Goal: Communication & Community: Ask a question

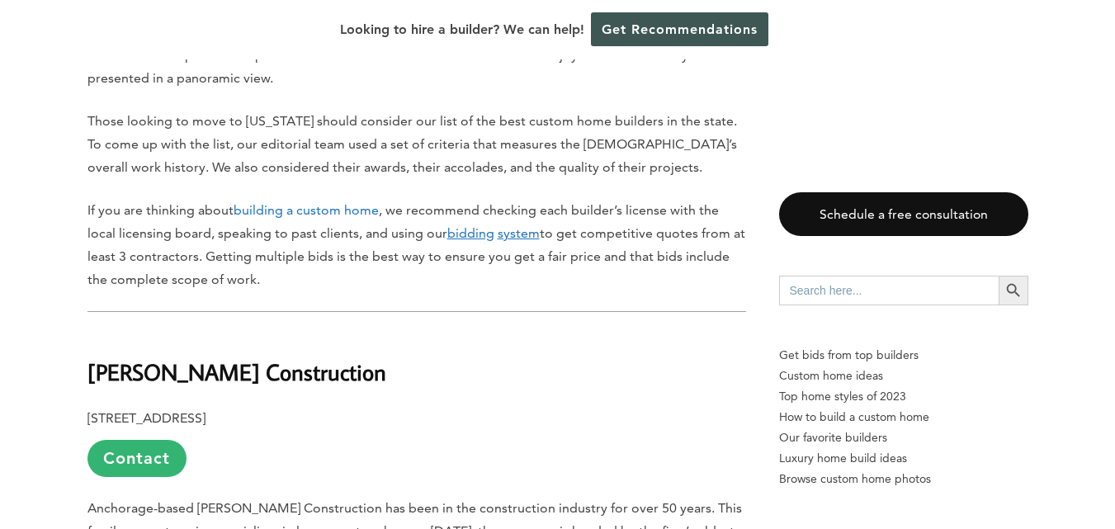
scroll to position [967, 0]
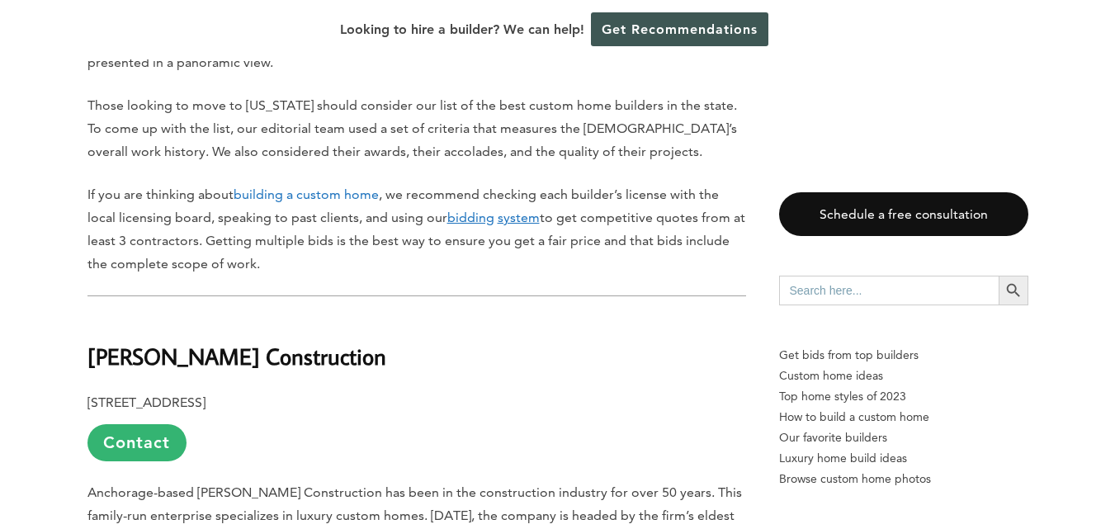
click at [137, 424] on link "Contact" at bounding box center [136, 442] width 99 height 37
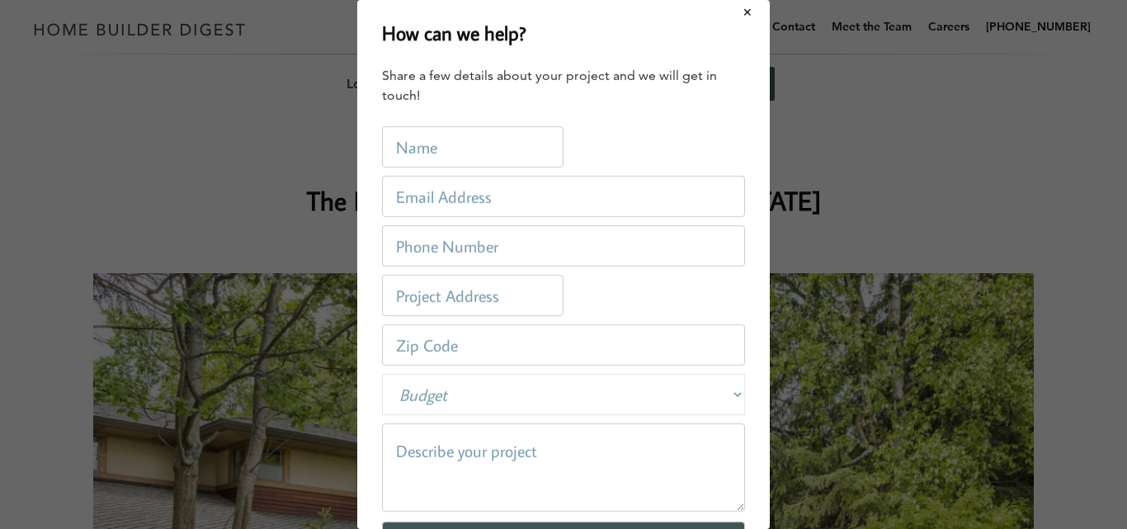
scroll to position [6, 0]
click at [423, 158] on input "text" at bounding box center [473, 147] width 182 height 41
type input "[PERSON_NAME]"
click at [471, 185] on input "email" at bounding box center [563, 197] width 363 height 41
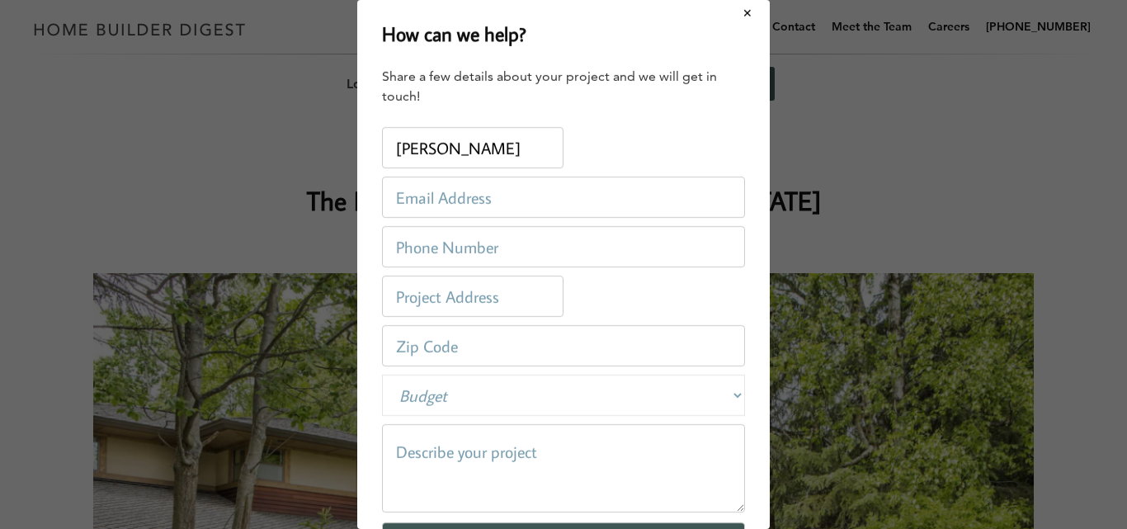
click at [471, 185] on input "email" at bounding box center [563, 197] width 363 height 41
type input "[EMAIL_ADDRESS][PERSON_NAME][DOMAIN_NAME]"
click at [495, 243] on input "tel" at bounding box center [563, 246] width 363 height 41
type input "2122653456"
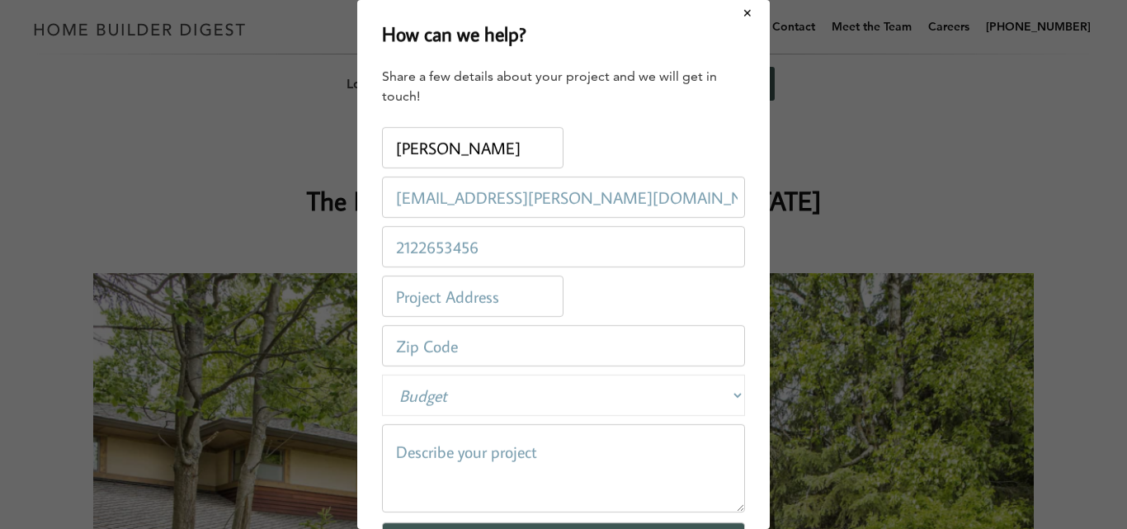
click at [452, 305] on input "text" at bounding box center [473, 296] width 182 height 41
type input "[US_STATE]"
click at [442, 357] on input "number" at bounding box center [563, 345] width 363 height 41
click at [528, 385] on select "Budget Less than $100,000 $100,000-$250,000 $250,000-$500,000 $500,000-$1 Milli…" at bounding box center [563, 395] width 363 height 41
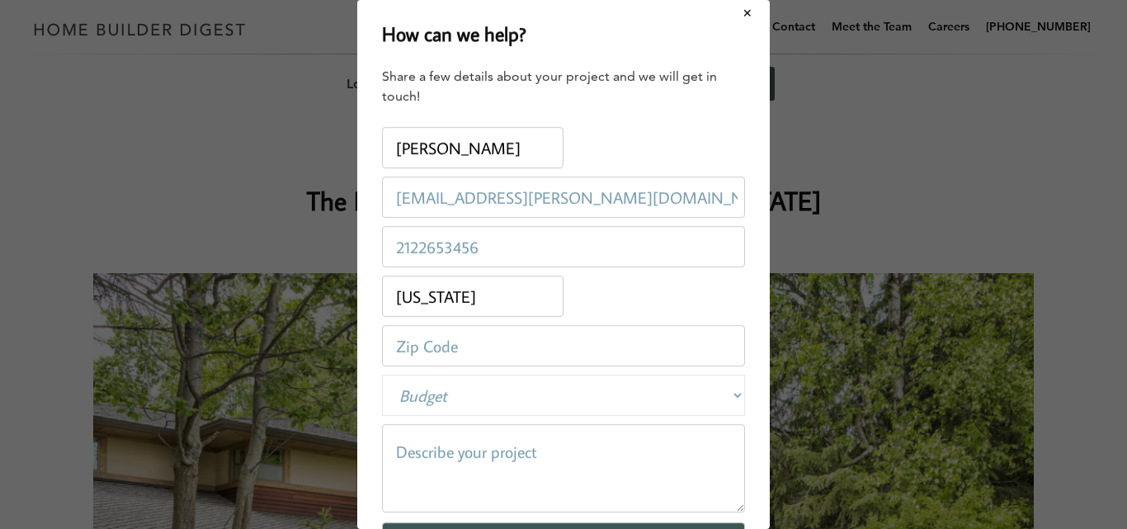
select select "50000-100000"
click at [382, 375] on select "Budget Less than $100,000 $100,000-$250,000 $250,000-$500,000 $500,000-$1 Milli…" at bounding box center [563, 395] width 363 height 41
click at [475, 458] on textarea at bounding box center [563, 468] width 363 height 88
click at [444, 484] on textarea at bounding box center [563, 468] width 363 height 88
paste textarea "Hello, I hope this message finds you well. We’ve recently purchased a property …"
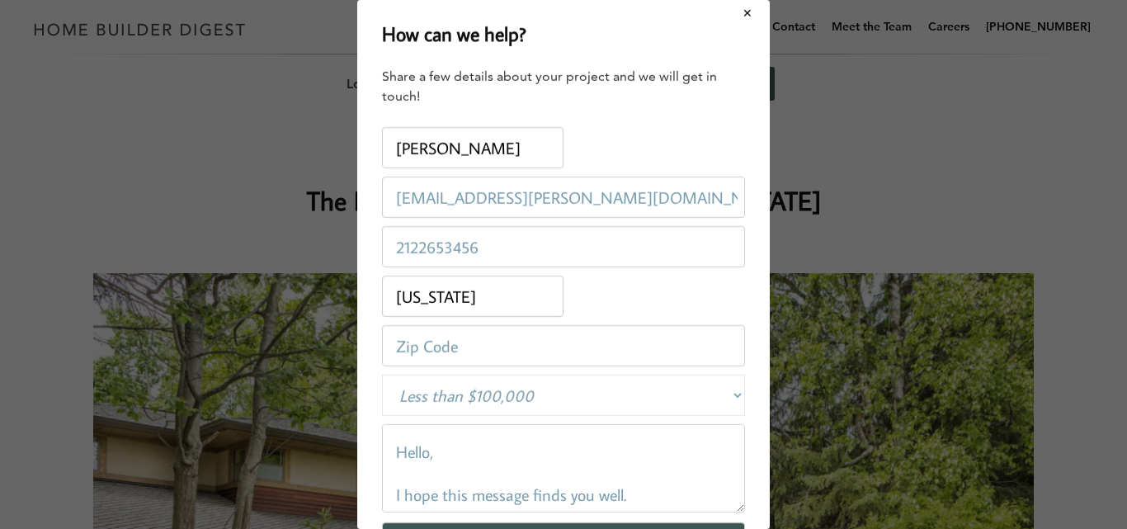
scroll to position [359, 0]
type textarea "Hello, I hope this message finds you well. We’ve recently purchased a property …"
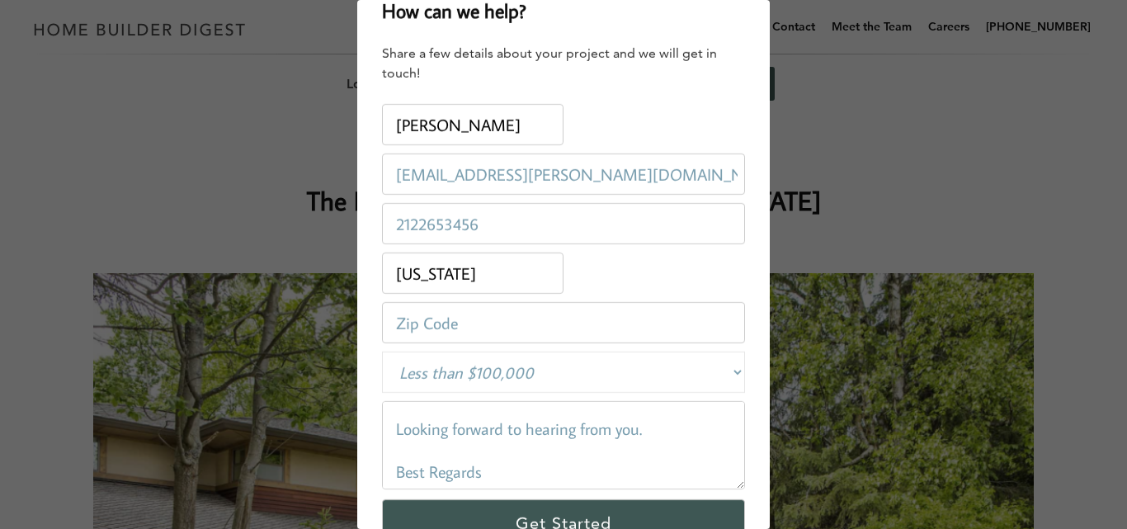
scroll to position [42, 0]
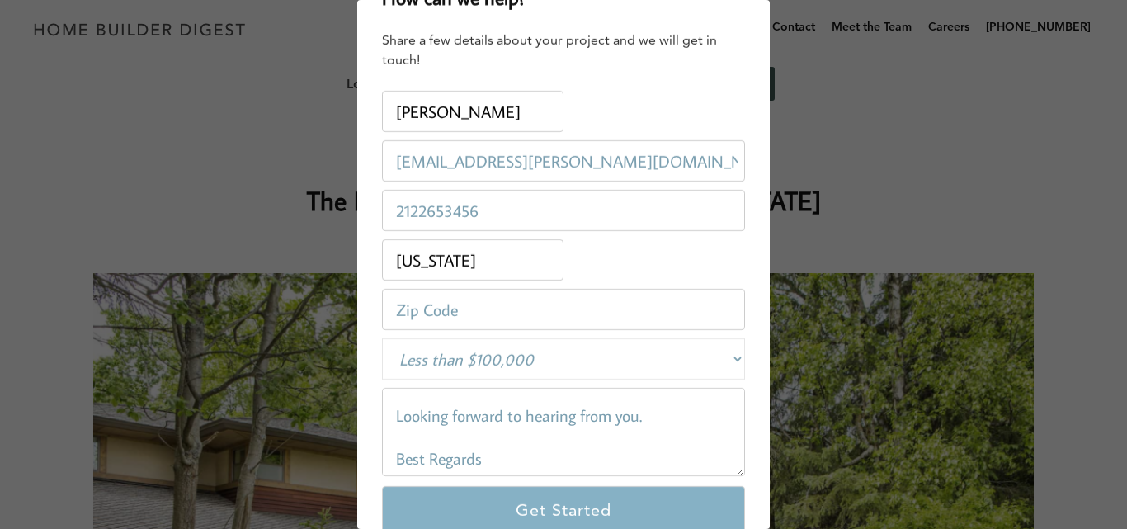
click at [572, 513] on input "Get Started" at bounding box center [563, 510] width 363 height 48
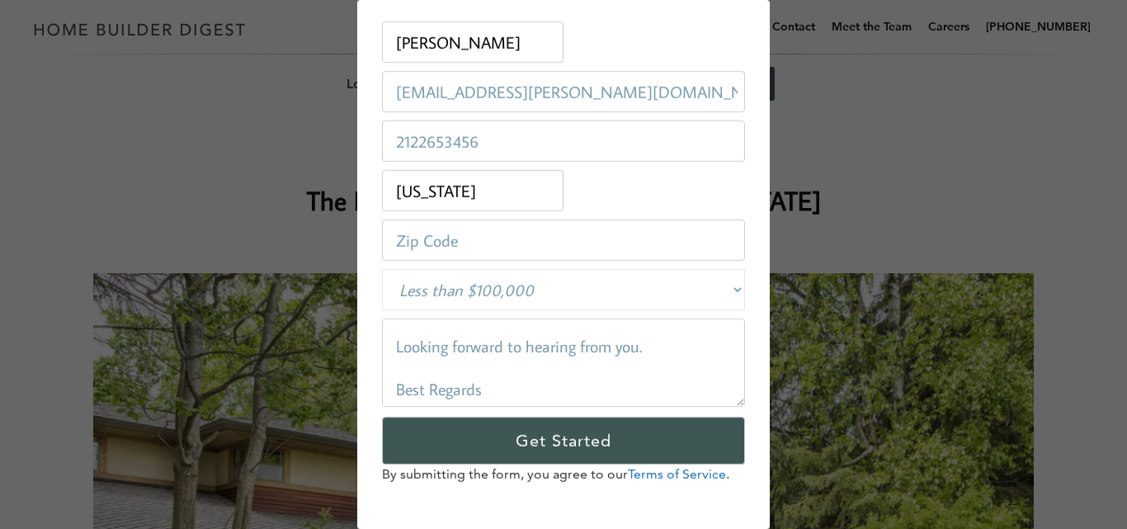
scroll to position [118, 0]
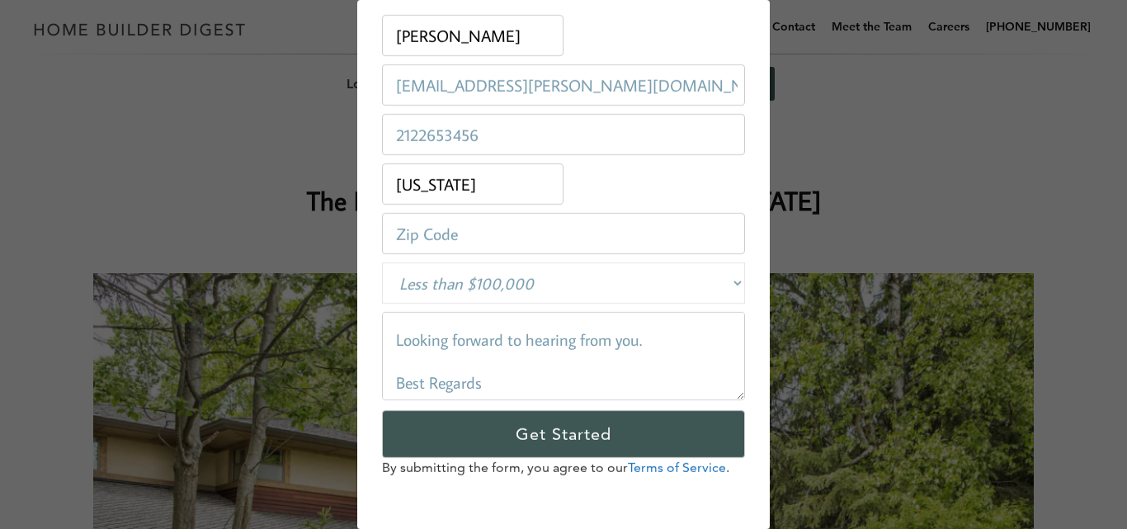
click at [461, 229] on input "number" at bounding box center [563, 233] width 363 height 41
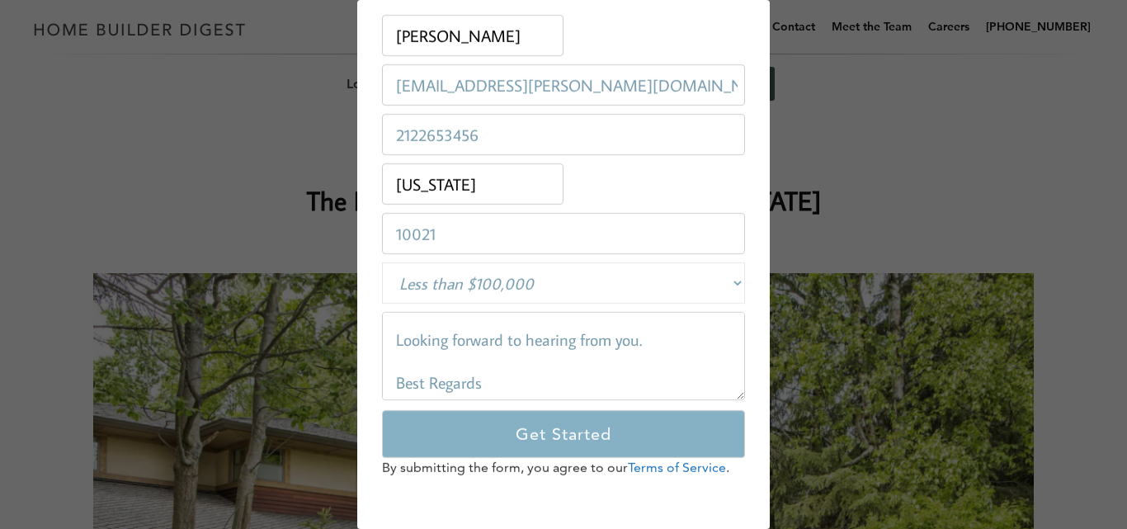
type input "10021"
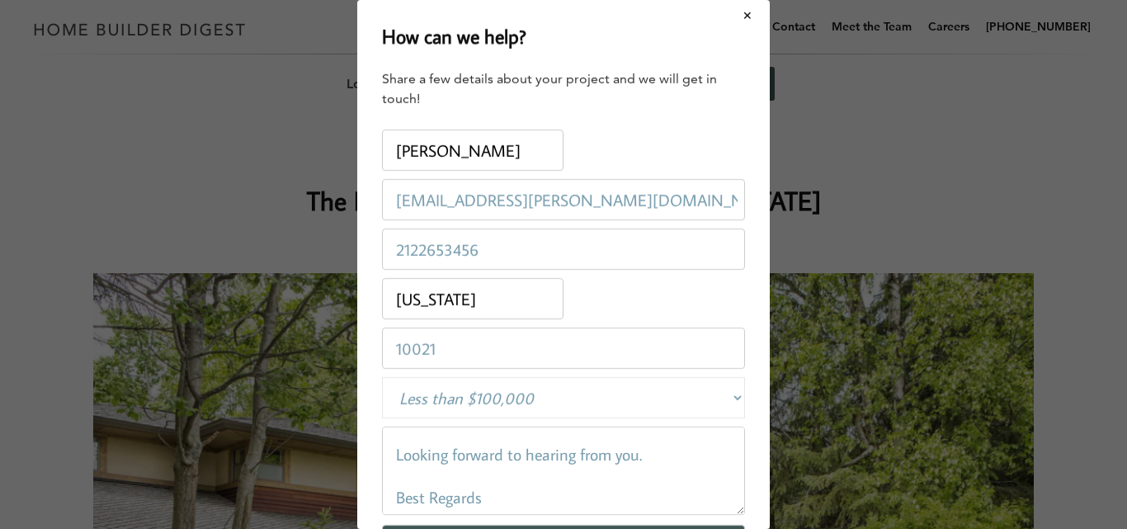
scroll to position [0, 0]
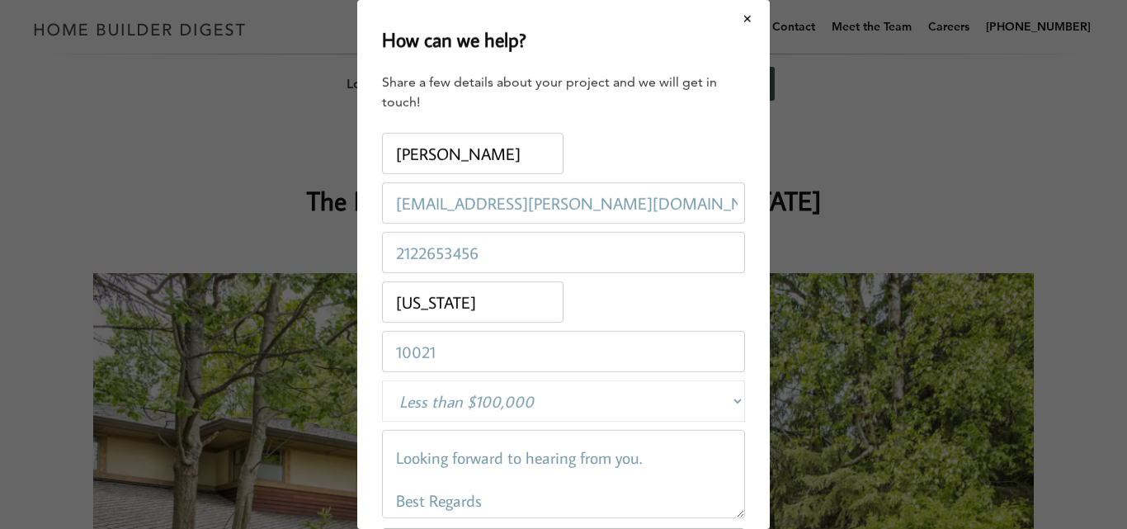
click at [396, 197] on input "[EMAIL_ADDRESS][PERSON_NAME][DOMAIN_NAME]" at bounding box center [563, 202] width 363 height 41
click at [513, 407] on select "Budget Less than $100,000 $100,000-$250,000 $250,000-$500,000 $500,000-$1 Milli…" at bounding box center [563, 400] width 363 height 41
click at [747, 382] on div "How can we help? Share a few details about your project and we will get in touc…" at bounding box center [563, 264] width 413 height 529
click at [924, 235] on div "How can we help? Share a few details about your project and we will get in touc…" at bounding box center [563, 264] width 1127 height 529
click at [735, 18] on link "Get Free Estimate" at bounding box center [707, 26] width 111 height 53
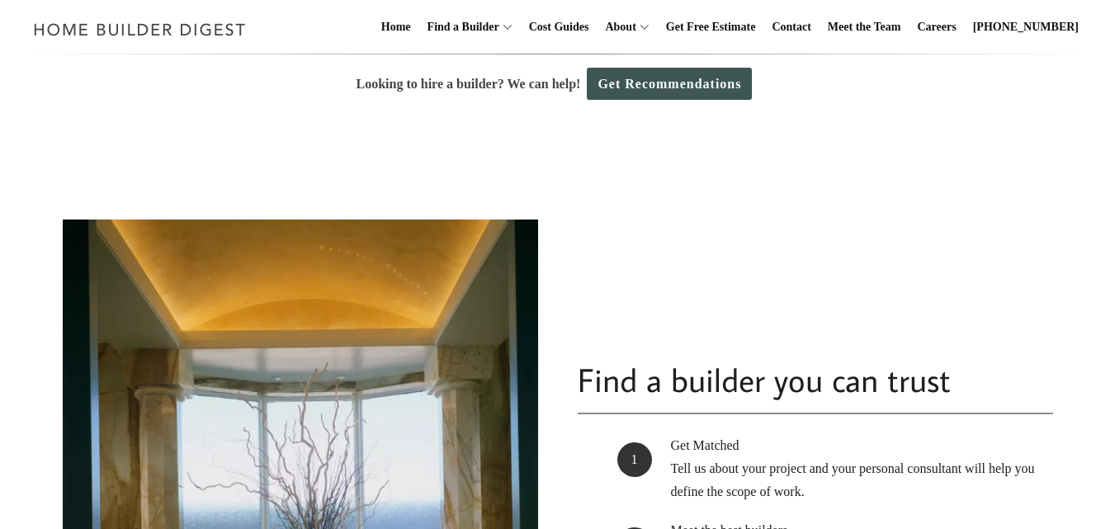
click at [820, 130] on div "Find a builder you can trust Get Matched Tell us about your project and your pe…" at bounding box center [558, 535] width 994 height 842
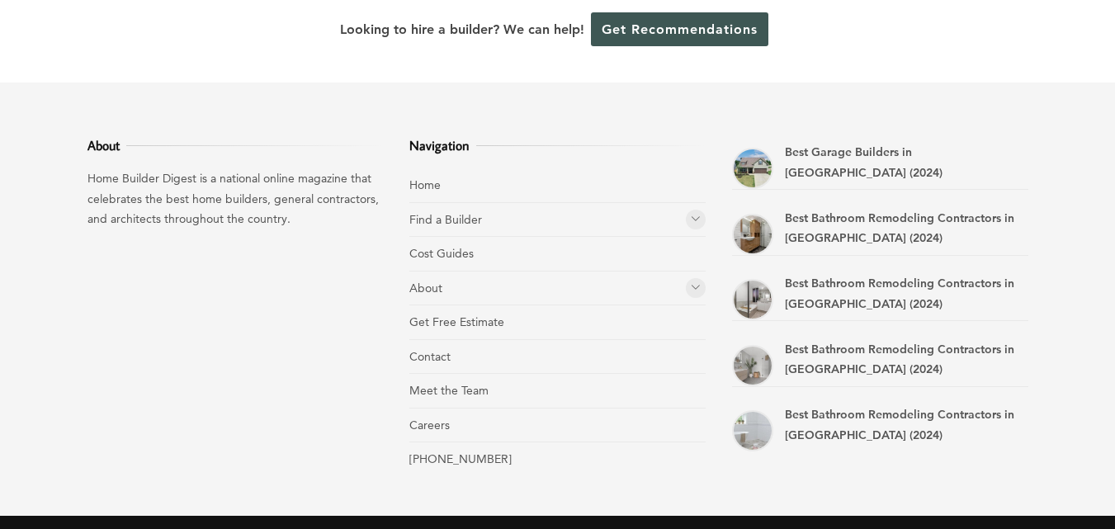
scroll to position [804, 0]
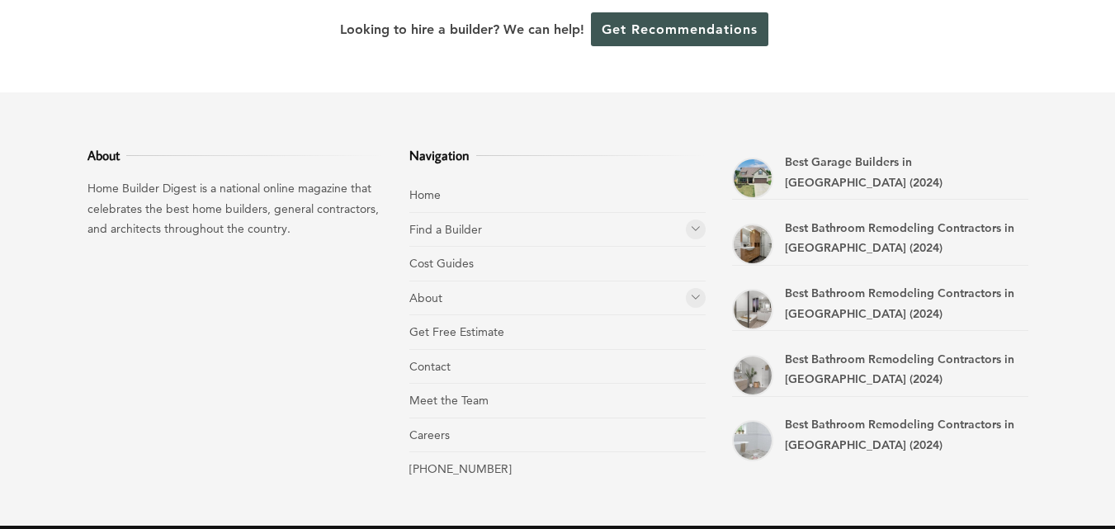
drag, startPoint x: 1119, startPoint y: 64, endPoint x: 1127, endPoint y: 345, distance: 281.5
click at [601, 378] on li "Contact" at bounding box center [557, 367] width 296 height 35
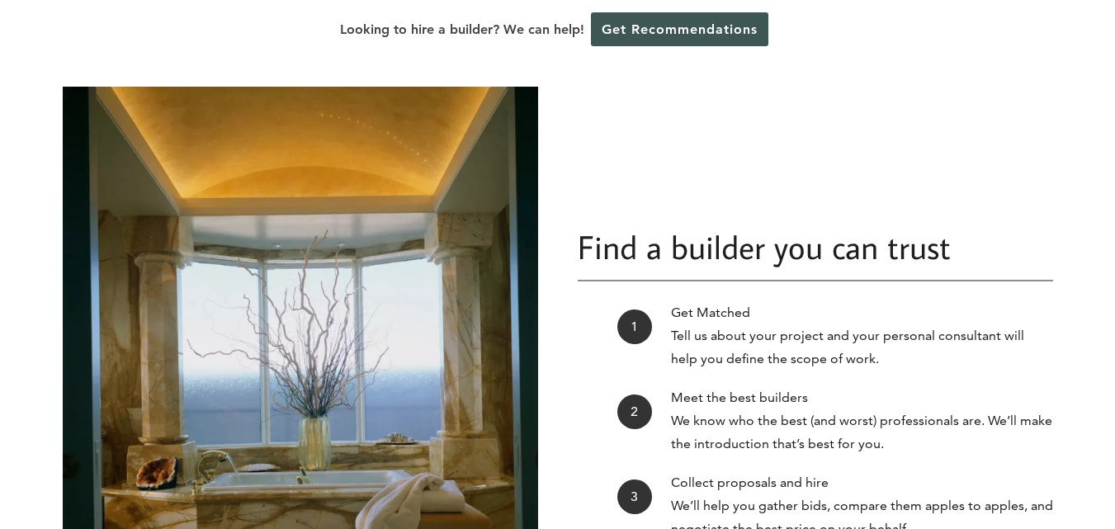
scroll to position [0, 0]
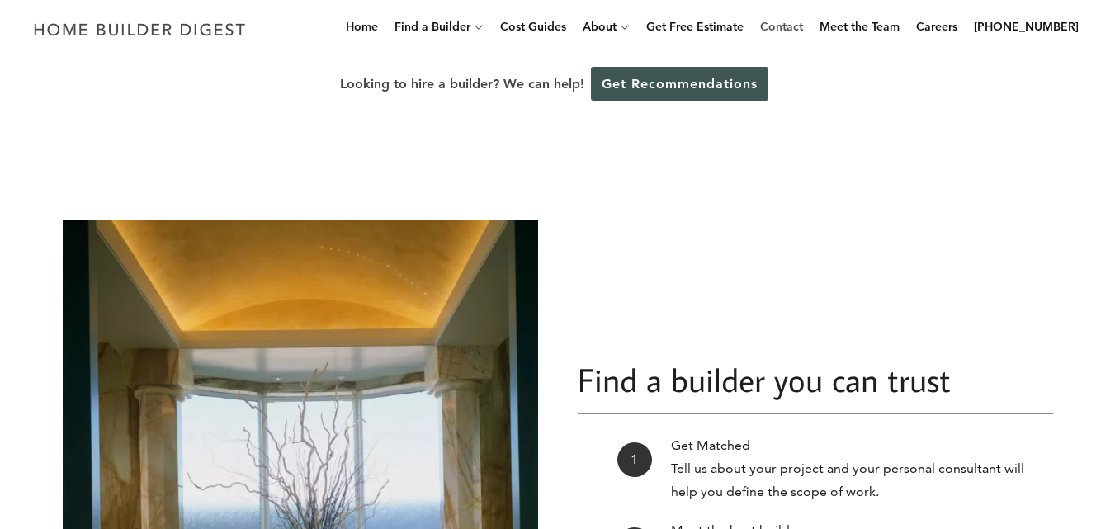
click at [804, 29] on link "Contact" at bounding box center [782, 26] width 56 height 53
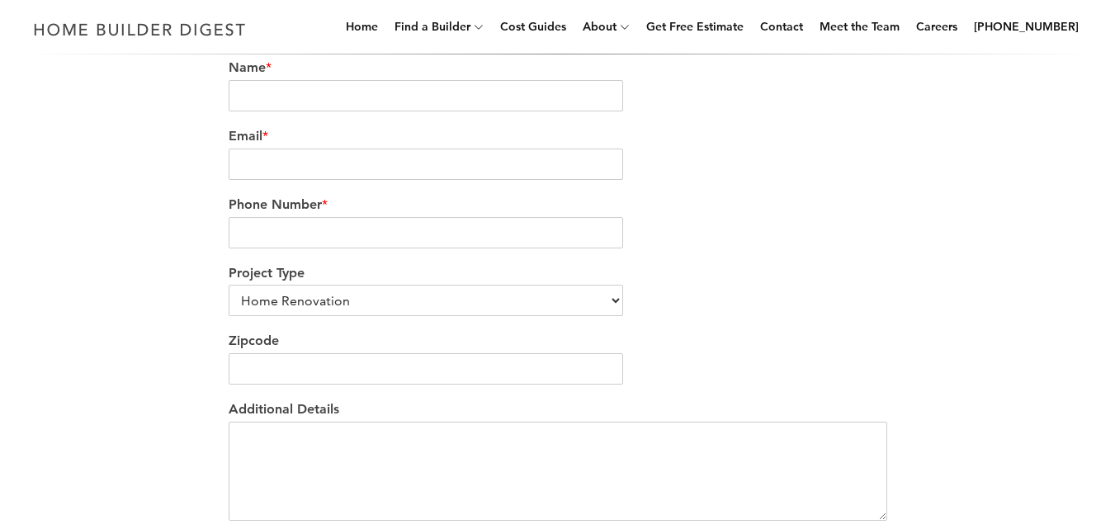
scroll to position [513, 0]
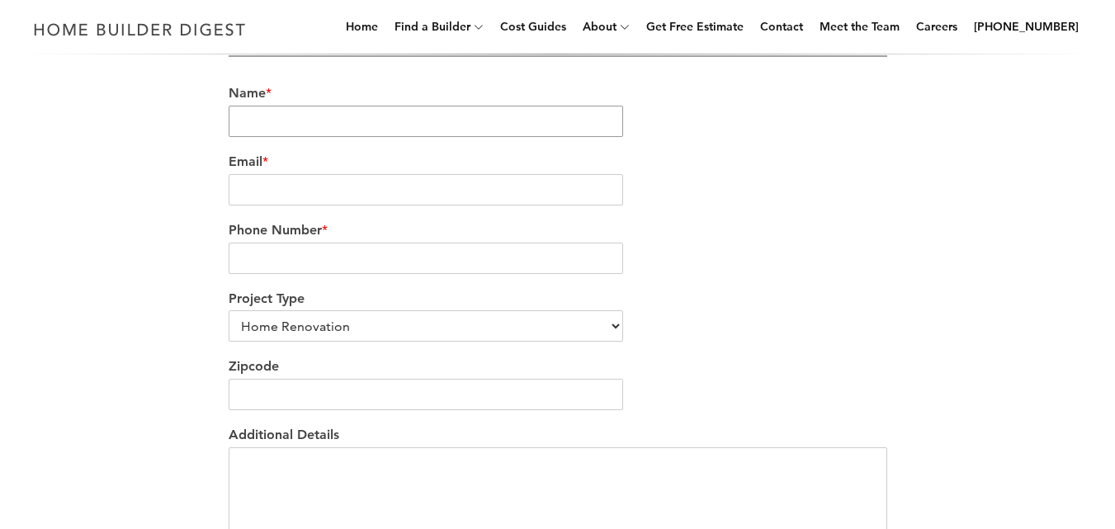
click at [453, 118] on input "Name *" at bounding box center [426, 121] width 395 height 31
type input "[PERSON_NAME]"
click at [353, 195] on input "Email *" at bounding box center [426, 189] width 395 height 31
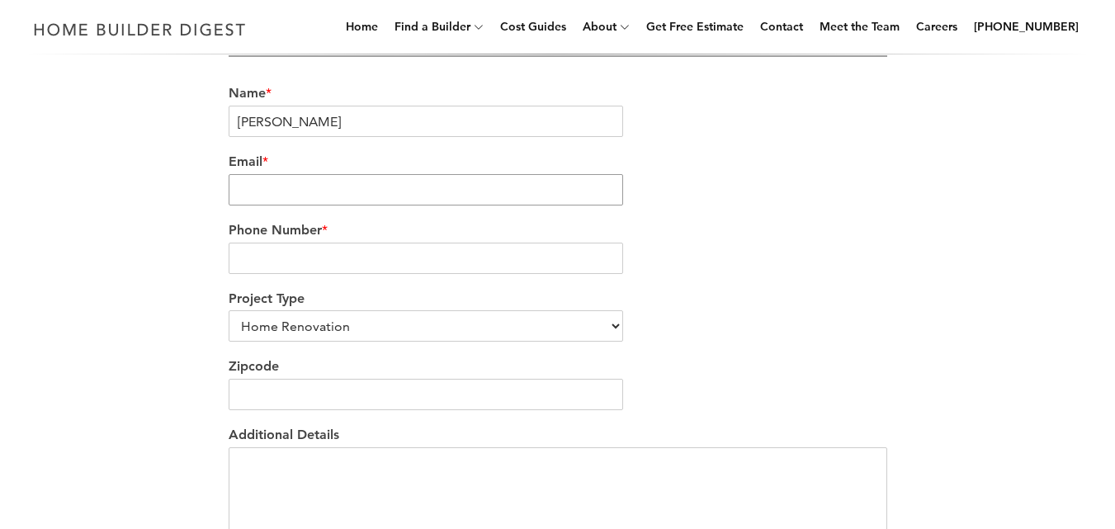
type input "[EMAIL_ADDRESS][PERSON_NAME][DOMAIN_NAME]"
click at [335, 253] on input "Phone Number *" at bounding box center [426, 258] width 395 height 31
click at [328, 269] on input "Phone Number *" at bounding box center [426, 258] width 395 height 31
type input "2122653456"
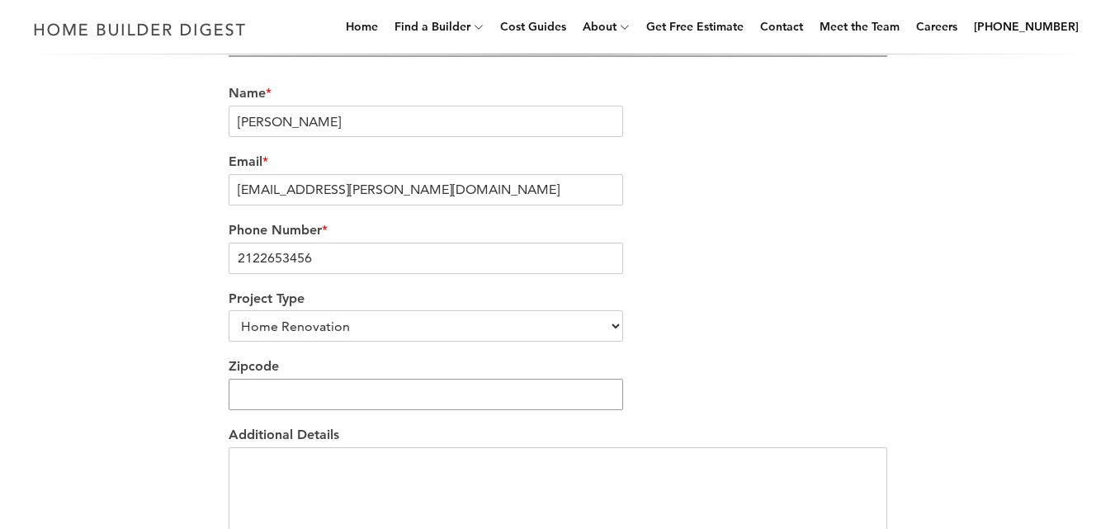
click at [305, 398] on input "Zipcode" at bounding box center [426, 394] width 395 height 31
click at [120, 385] on div "We’re love to hear from you Our team would be delighted to hear from you and ea…" at bounding box center [557, 157] width 941 height 990
click at [339, 405] on input "Zipcode" at bounding box center [426, 394] width 395 height 31
type input "20013"
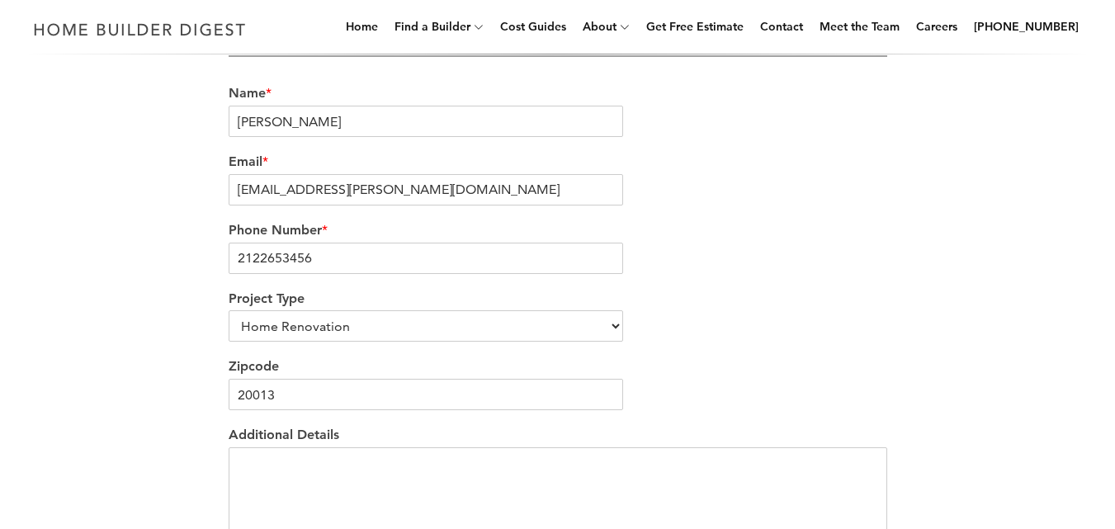
click at [201, 380] on div "We’re love to hear from you Our team would be delighted to hear from you and ea…" at bounding box center [557, 157] width 941 height 990
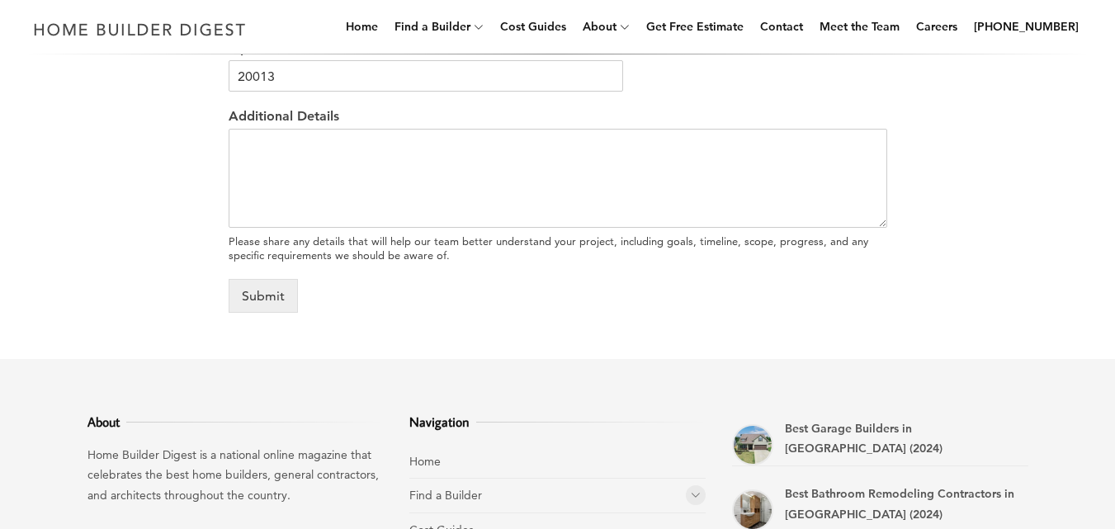
scroll to position [758, 0]
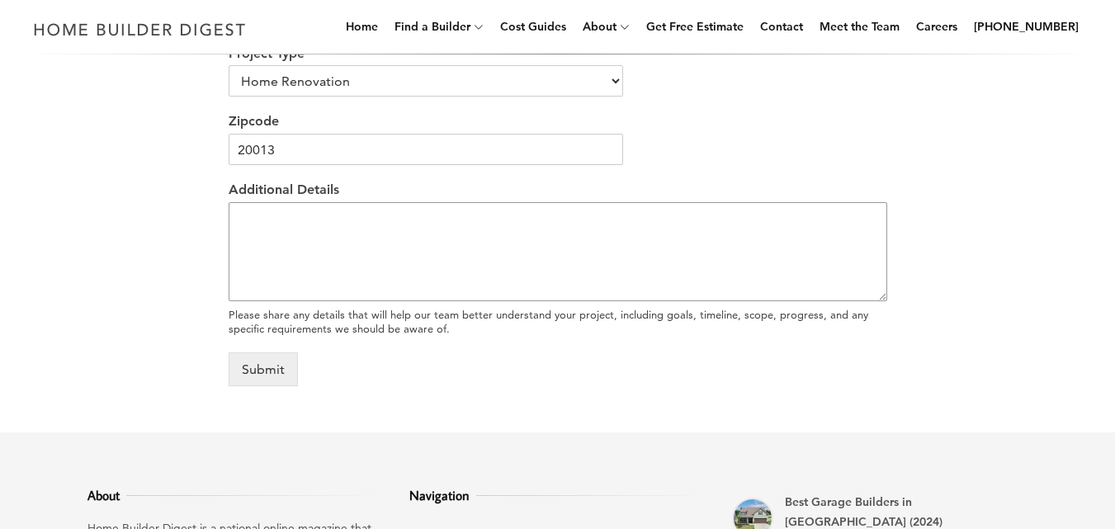
click at [644, 264] on textarea "Additional Details" at bounding box center [558, 251] width 659 height 99
click at [263, 252] on textarea "Additional Details" at bounding box center [558, 251] width 659 height 99
paste textarea "Hello, I hope this message finds you well. We’ve recently purchased a property …"
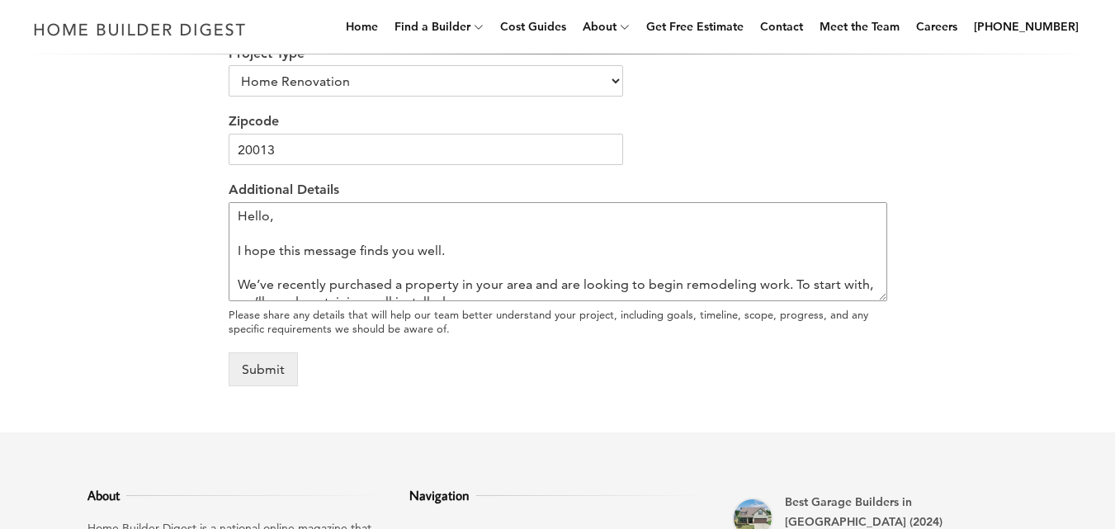
scroll to position [164, 0]
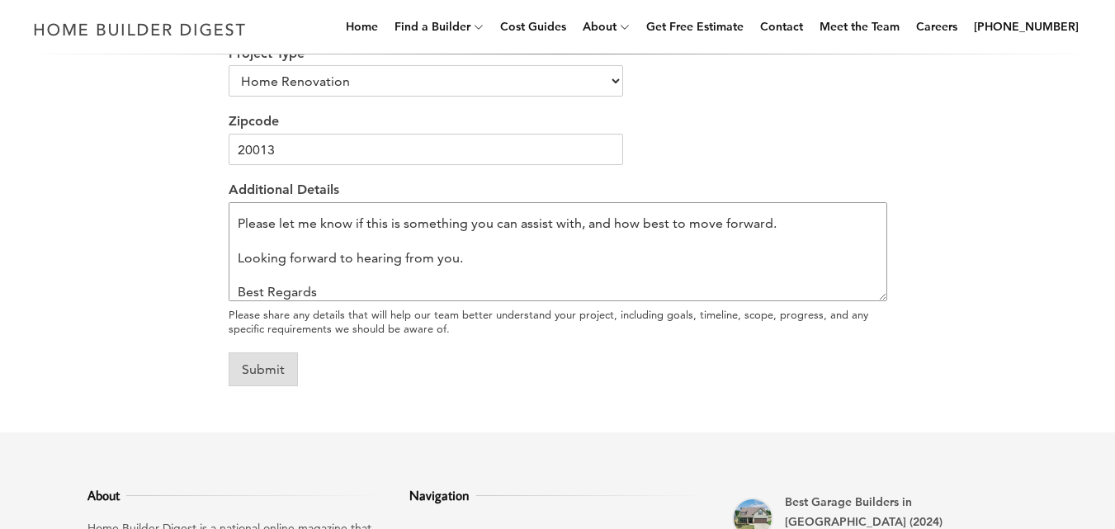
type textarea "Hello, I hope this message finds you well. We’ve recently purchased a property …"
click at [265, 361] on button "Submit" at bounding box center [263, 369] width 69 height 34
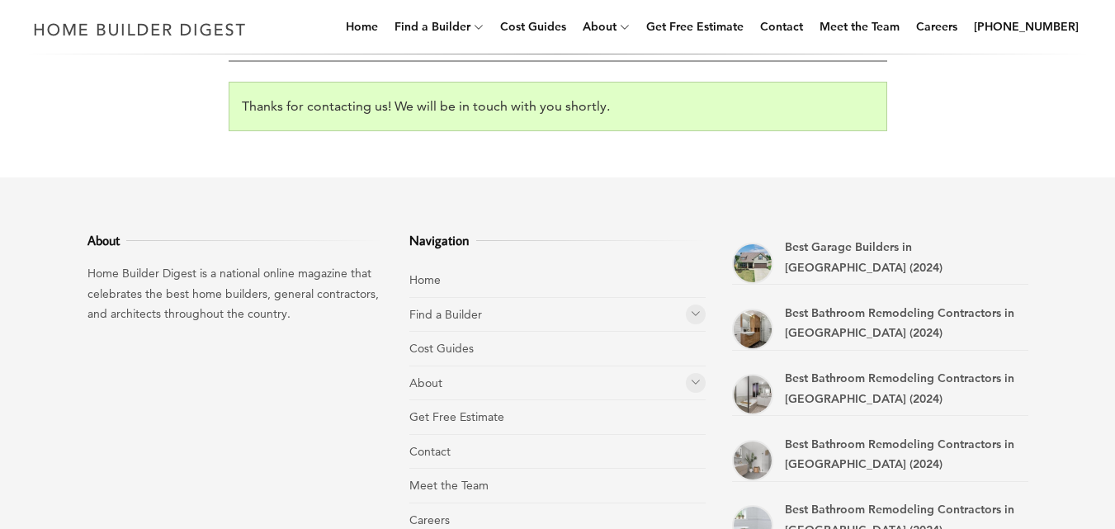
scroll to position [508, 0]
